Goal: Information Seeking & Learning: Learn about a topic

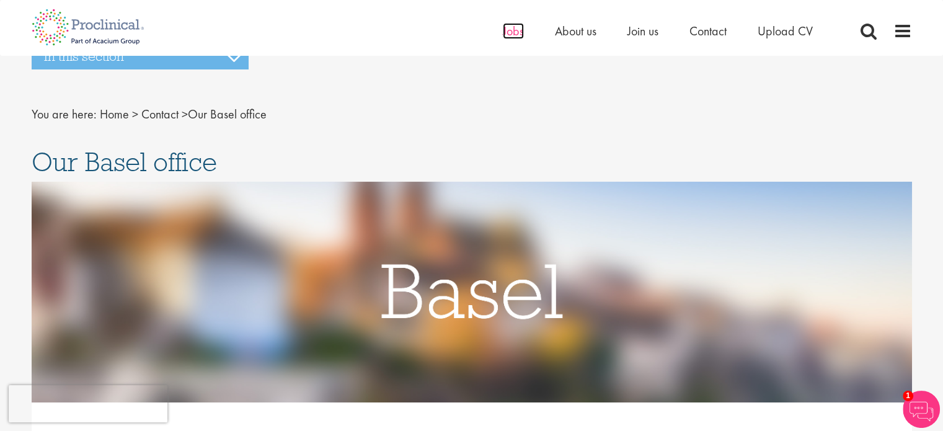
click at [506, 30] on span "Jobs" at bounding box center [513, 31] width 21 height 16
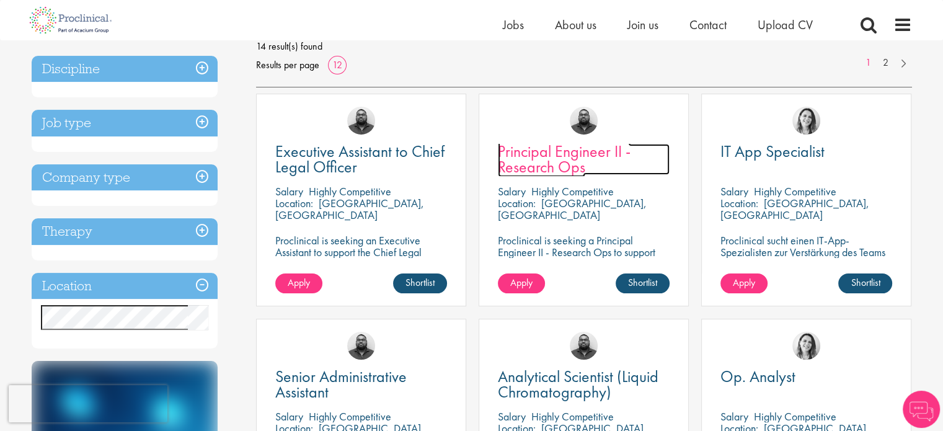
click at [560, 161] on span "Principal Engineer II - Research Ops" at bounding box center [564, 159] width 133 height 37
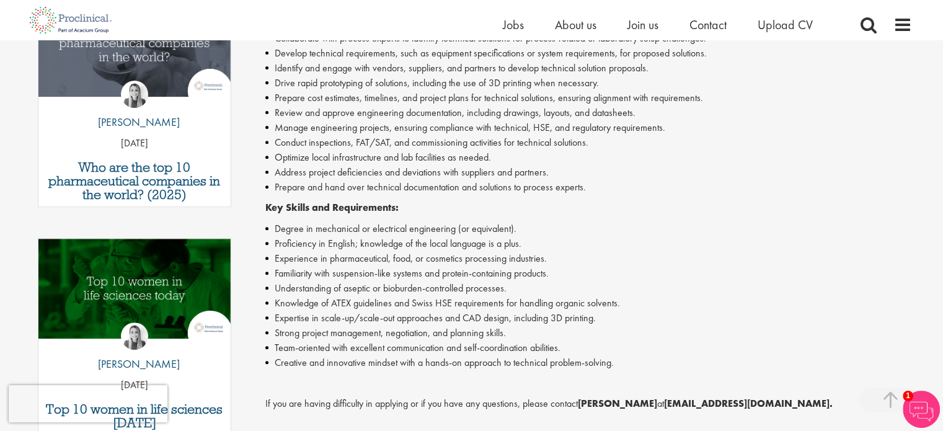
scroll to position [454, 0]
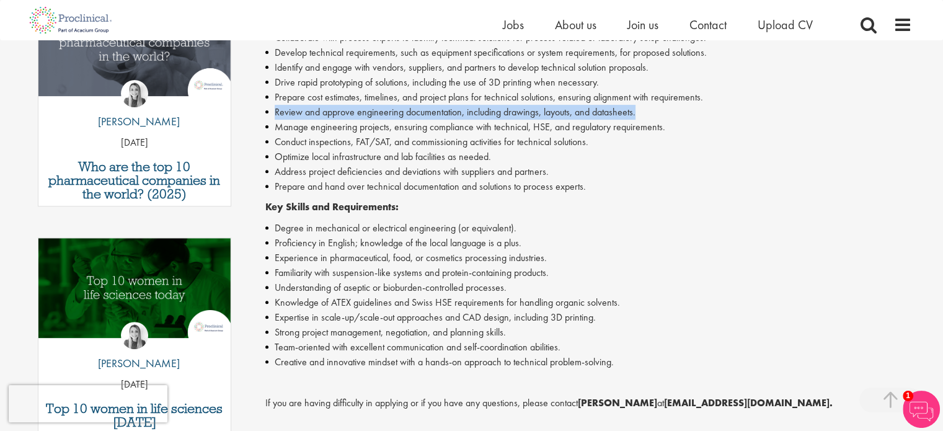
drag, startPoint x: 274, startPoint y: 96, endPoint x: 642, endPoint y: 101, distance: 368.1
click at [642, 105] on li "Review and approve engineering documentation, including drawings, layouts, and …" at bounding box center [588, 112] width 646 height 15
copy li "Review and approve engineering documentation, including drawings, layouts, and …"
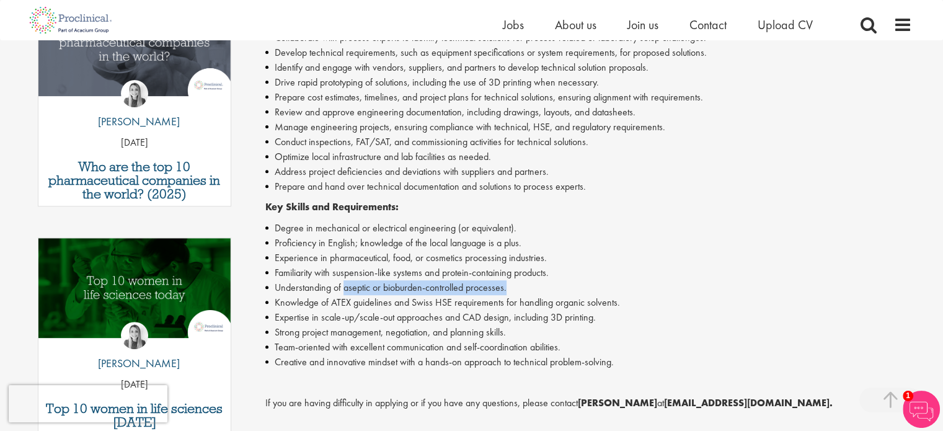
drag, startPoint x: 518, startPoint y: 272, endPoint x: 342, endPoint y: 275, distance: 176.0
click at [342, 280] on li "Understanding of aseptic or bioburden-controlled processes." at bounding box center [588, 287] width 646 height 15
copy li "aseptic or bioburden-controlled processes."
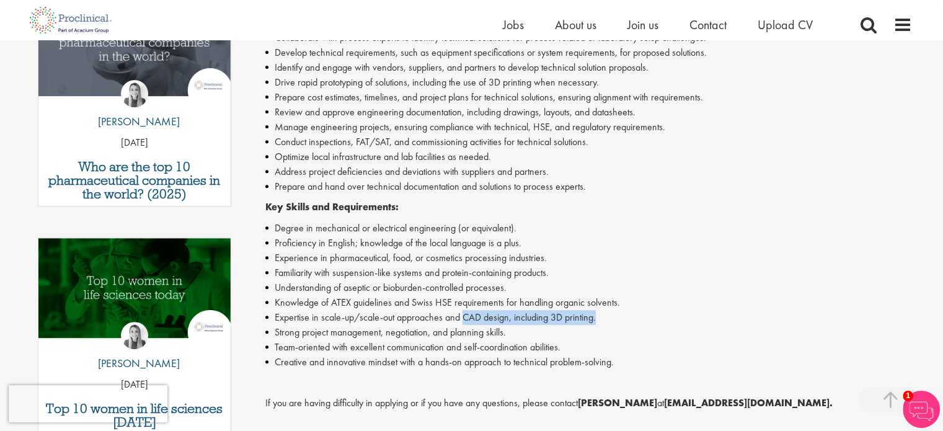
drag, startPoint x: 605, startPoint y: 302, endPoint x: 464, endPoint y: 306, distance: 141.9
click at [464, 310] on li "Expertise in scale-up/scale-out approaches and CAD design, including 3D printin…" at bounding box center [588, 317] width 646 height 15
copy li "CAD design, including 3D printing."
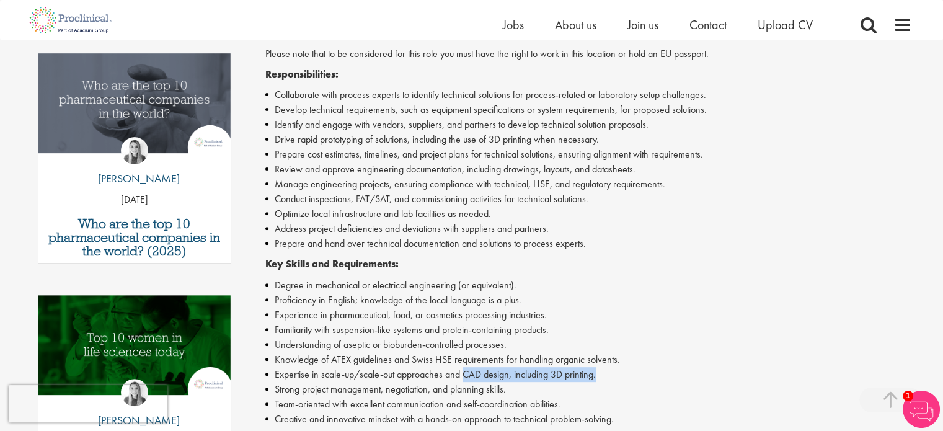
scroll to position [392, 0]
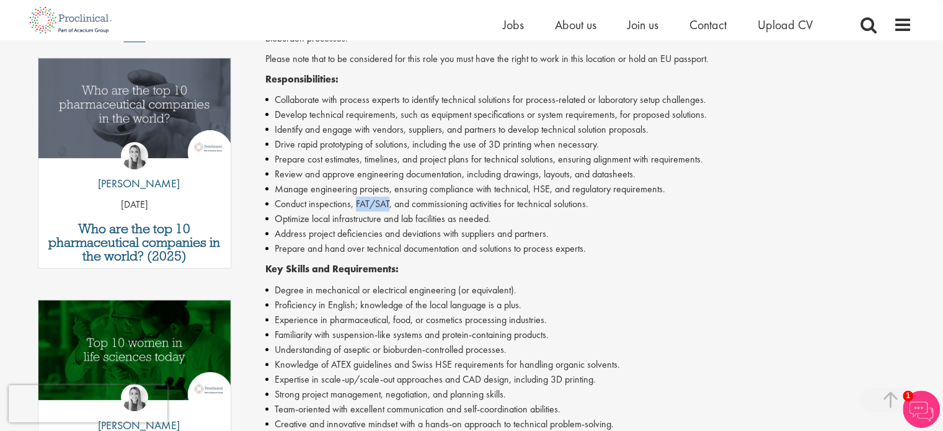
drag, startPoint x: 390, startPoint y: 187, endPoint x: 358, endPoint y: 191, distance: 33.2
click at [358, 196] on li "Conduct inspections, FAT/SAT, and commissioning activities for technical soluti…" at bounding box center [588, 203] width 646 height 15
copy li "FAT/SAT"
click at [446, 182] on li "Manage engineering projects, ensuring compliance with technical, HSE, and regul…" at bounding box center [588, 189] width 646 height 15
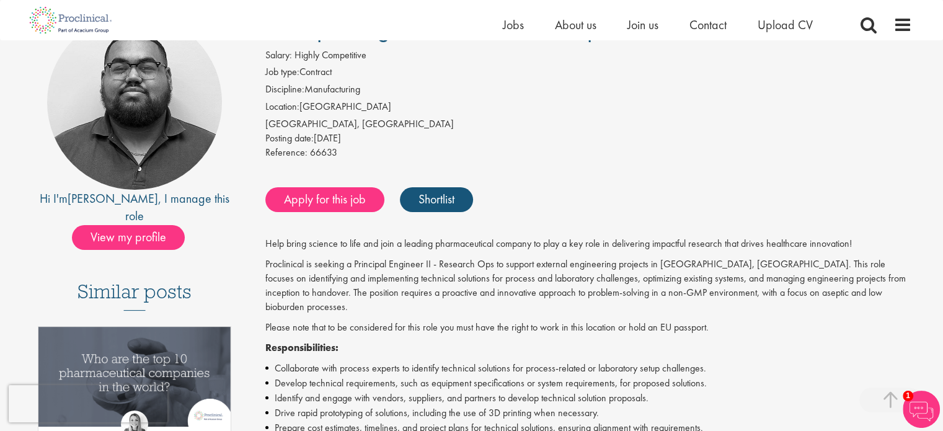
scroll to position [0, 0]
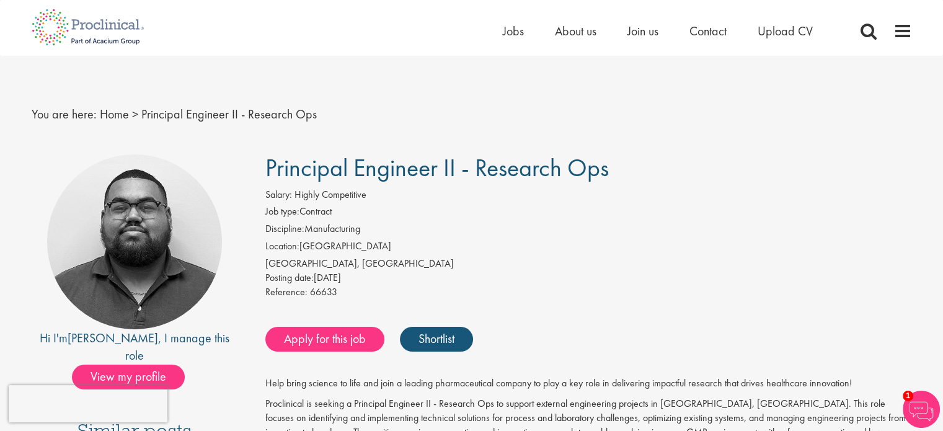
drag, startPoint x: 476, startPoint y: 235, endPoint x: 263, endPoint y: 169, distance: 222.5
copy div "Principal Engineer II - Research Ops Salary: Highly Competitive Job type: Contr…"
click at [480, 247] on li "Location: Switzerland" at bounding box center [588, 247] width 646 height 17
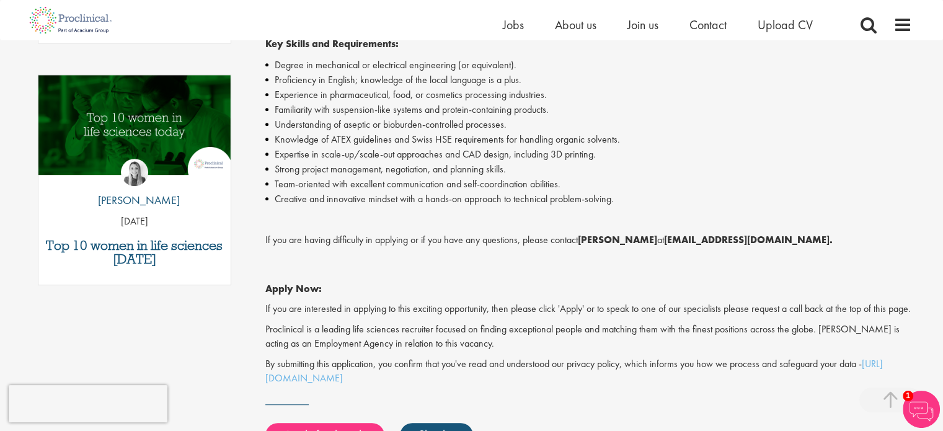
scroll to position [620, 0]
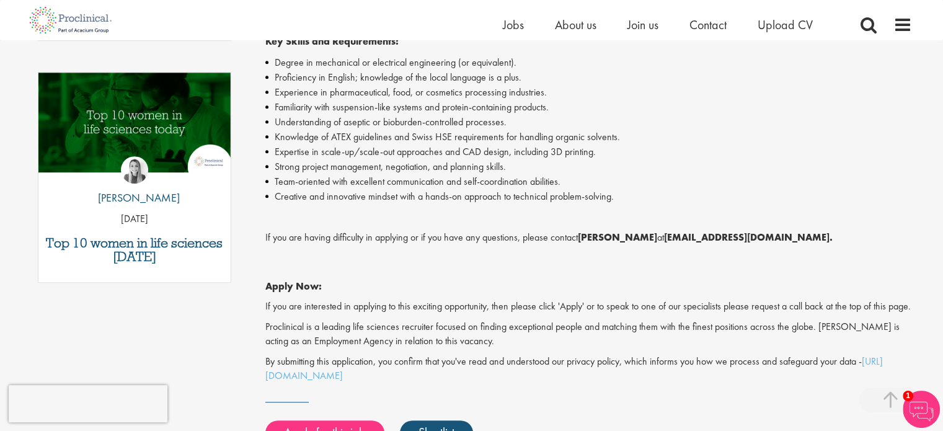
click at [464, 159] on li "Strong project management, negotiation, and planning skills." at bounding box center [588, 166] width 646 height 15
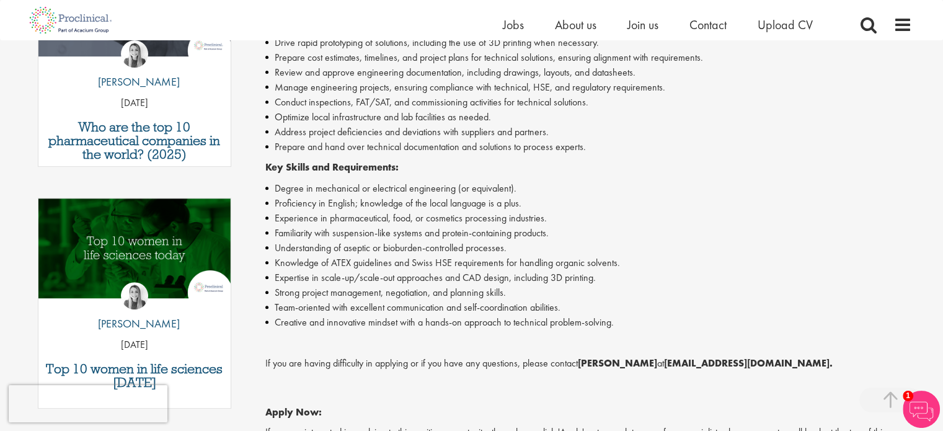
scroll to position [496, 0]
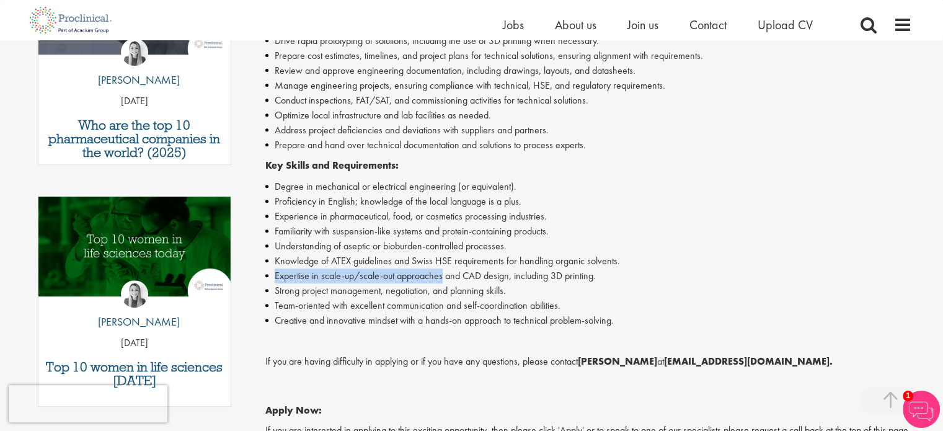
drag, startPoint x: 275, startPoint y: 264, endPoint x: 444, endPoint y: 264, distance: 169.8
click at [444, 268] on li "Expertise in scale-up/scale-out approaches and CAD design, including 3D printin…" at bounding box center [588, 275] width 646 height 15
copy li "Expertise in scale-up/scale-out approaches"
click at [499, 268] on li "Expertise in scale-up/scale-out approaches and CAD design, including 3D printin…" at bounding box center [588, 275] width 646 height 15
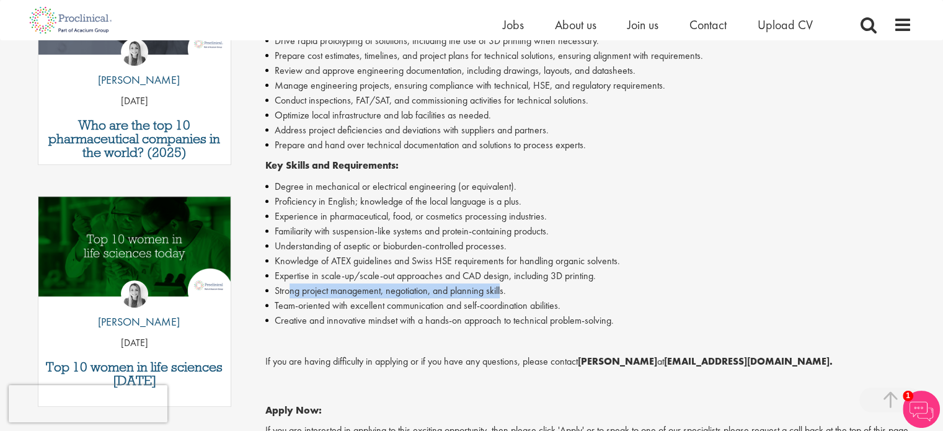
drag, startPoint x: 290, startPoint y: 279, endPoint x: 501, endPoint y: 277, distance: 210.7
click at [501, 283] on li "Strong project management, negotiation, and planning skills." at bounding box center [588, 290] width 646 height 15
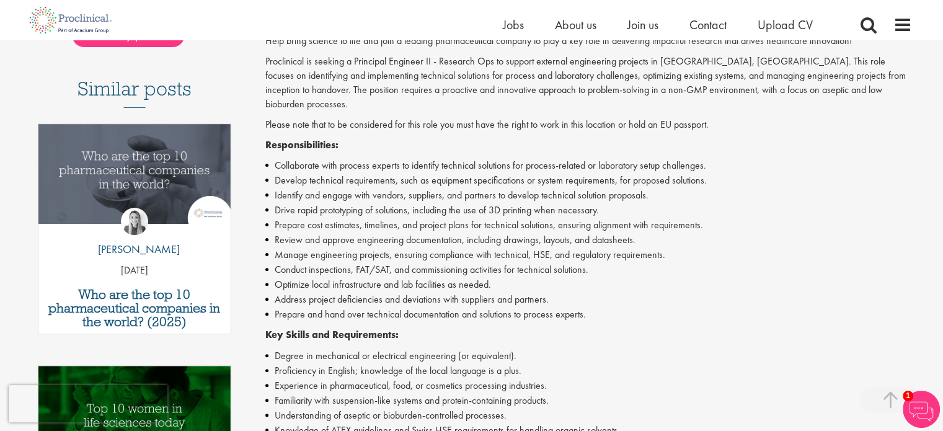
scroll to position [310, 0]
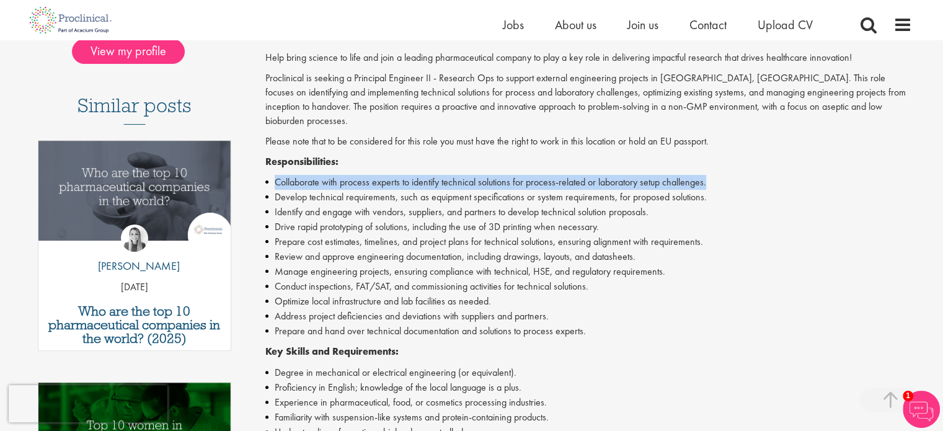
drag, startPoint x: 277, startPoint y: 166, endPoint x: 718, endPoint y: 170, distance: 441.2
click at [718, 175] on li "Collaborate with process experts to identify technical solutions for process-re…" at bounding box center [588, 182] width 646 height 15
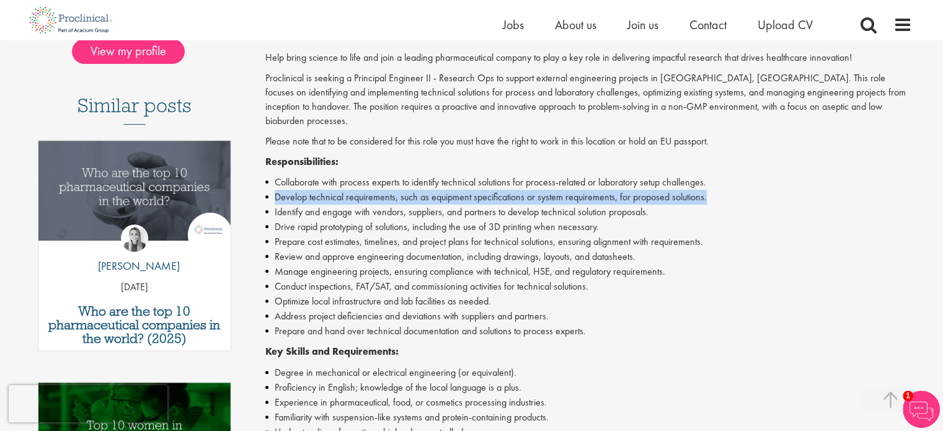
drag, startPoint x: 276, startPoint y: 185, endPoint x: 708, endPoint y: 187, distance: 431.3
click at [708, 190] on li "Develop technical requirements, such as equipment specifications or system requ…" at bounding box center [588, 197] width 646 height 15
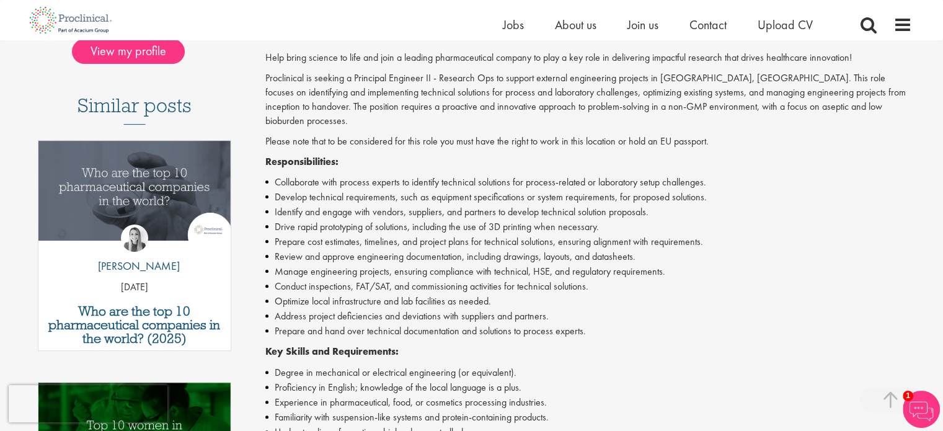
click at [571, 234] on li "Prepare cost estimates, timelines, and project plans for technical solutions, e…" at bounding box center [588, 241] width 646 height 15
